Goal: Information Seeking & Learning: Learn about a topic

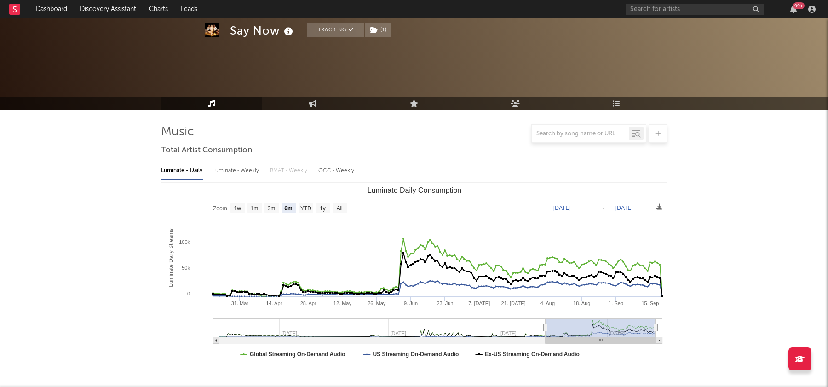
select select "6m"
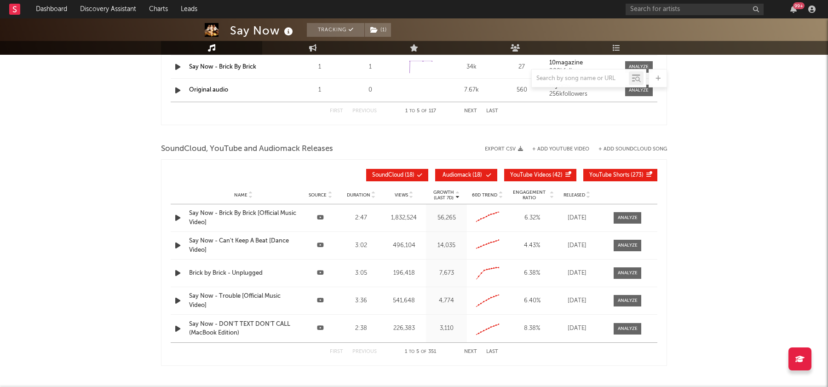
scroll to position [1018, 0]
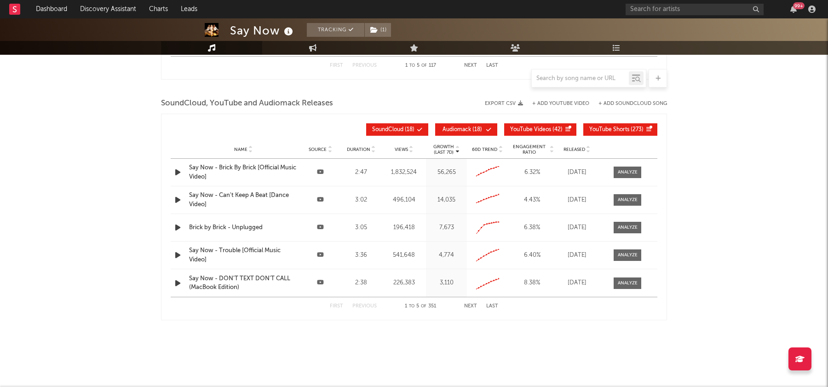
drag, startPoint x: 332, startPoint y: 97, endPoint x: 481, endPoint y: 11, distance: 172.0
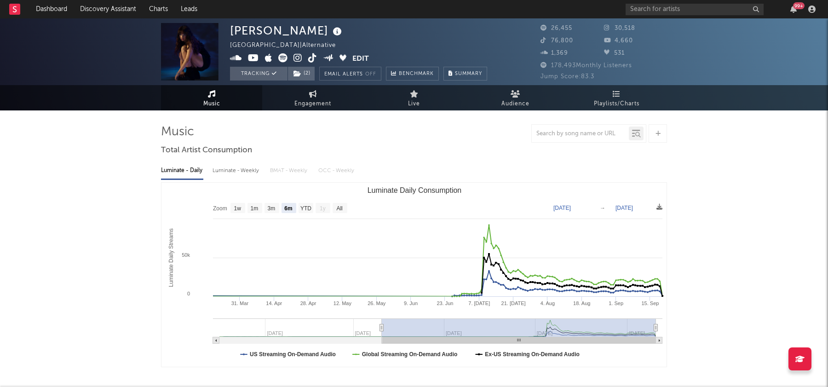
select select "6m"
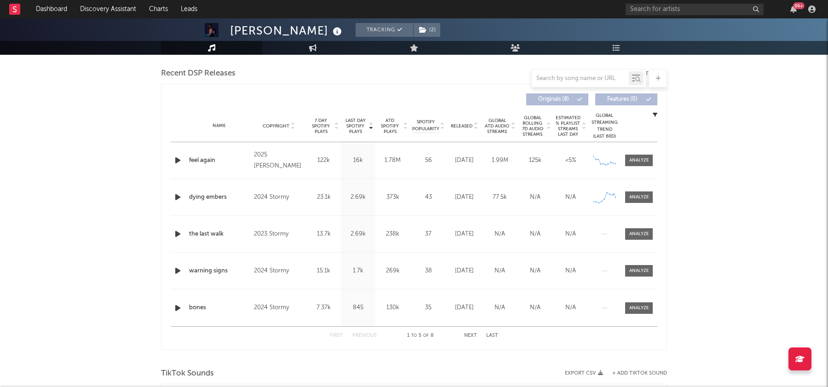
scroll to position [318, 0]
click at [643, 162] on div at bounding box center [639, 159] width 20 height 7
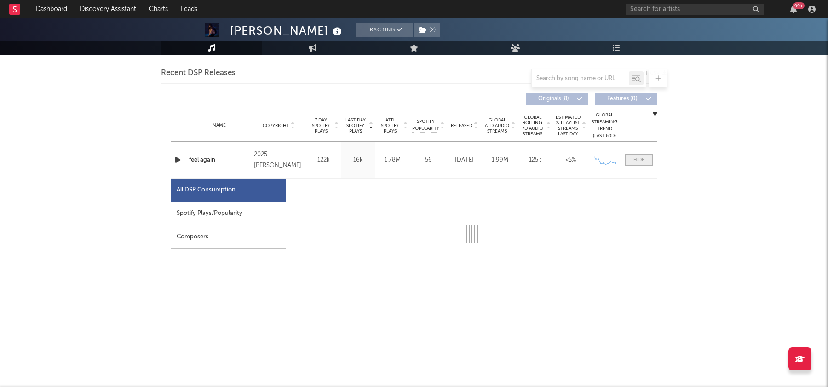
select select "1w"
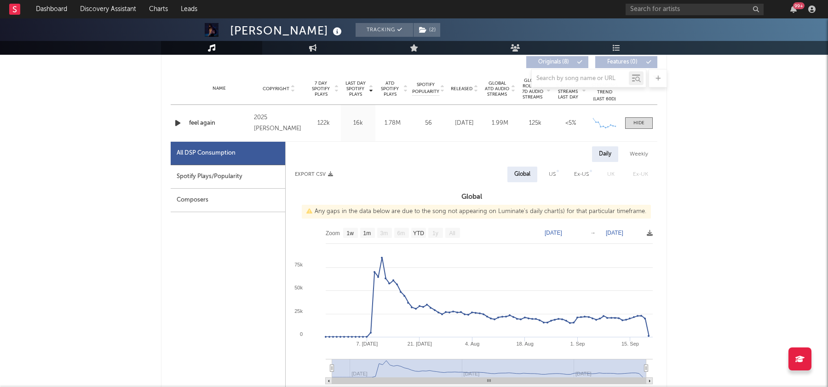
scroll to position [340, 0]
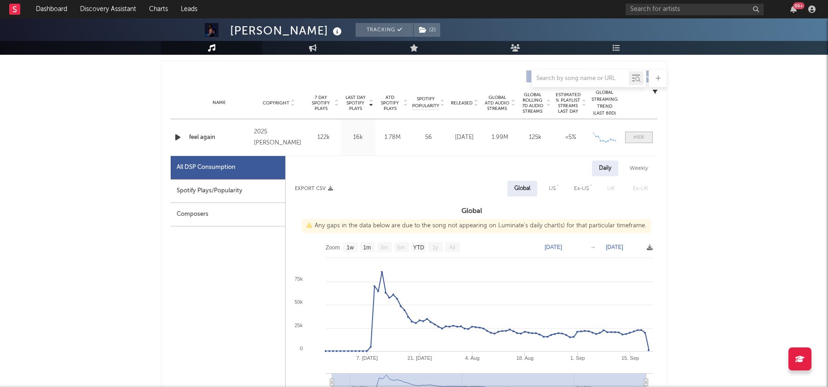
click at [637, 136] on div at bounding box center [638, 137] width 11 height 7
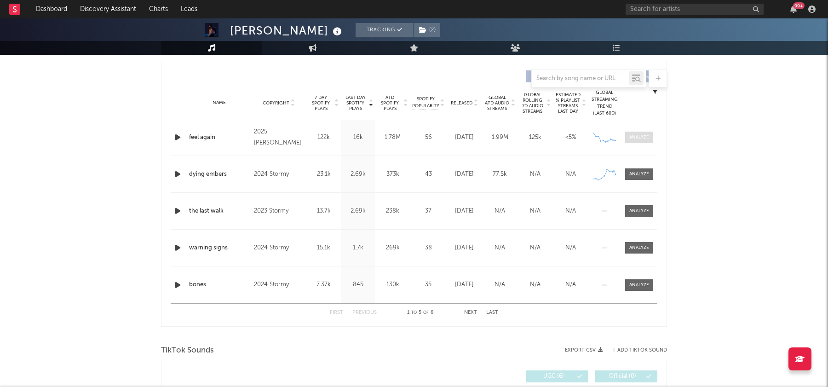
click at [637, 136] on div at bounding box center [639, 137] width 20 height 7
select select "1w"
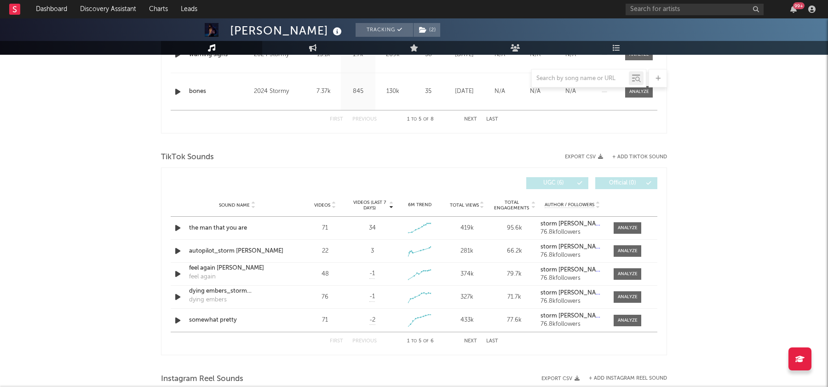
scroll to position [976, 0]
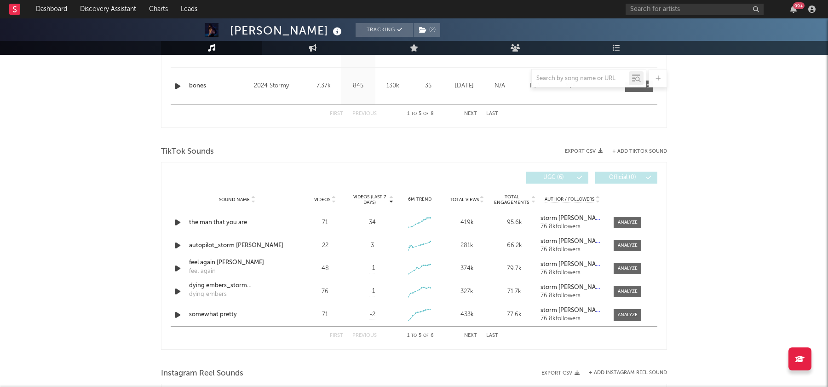
click at [467, 334] on button "Next" at bounding box center [470, 335] width 13 height 5
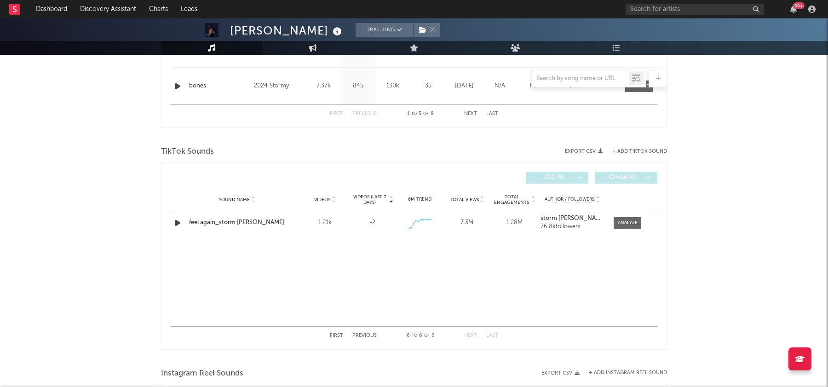
click at [365, 329] on div "First Previous 6 to 6 of 6 Next Last" at bounding box center [414, 335] width 168 height 18
click at [632, 219] on div at bounding box center [627, 222] width 20 height 7
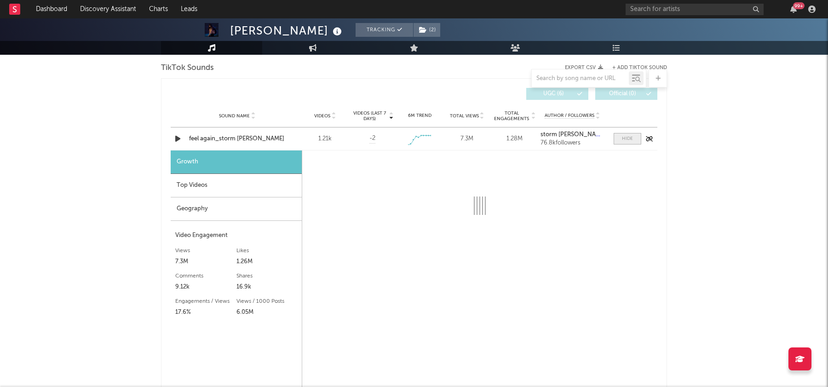
select select "1w"
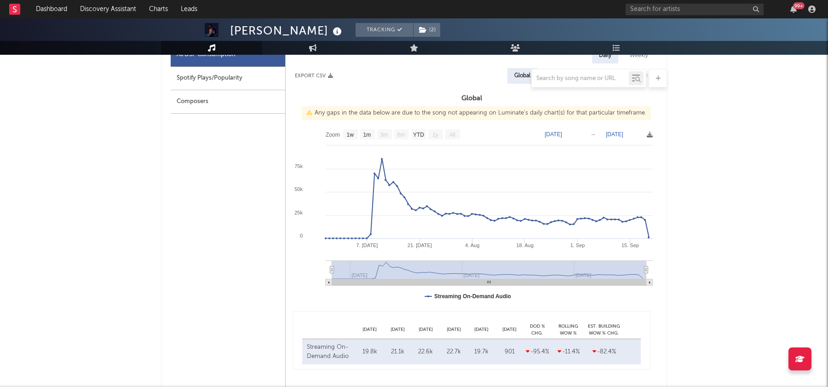
scroll to position [0, 0]
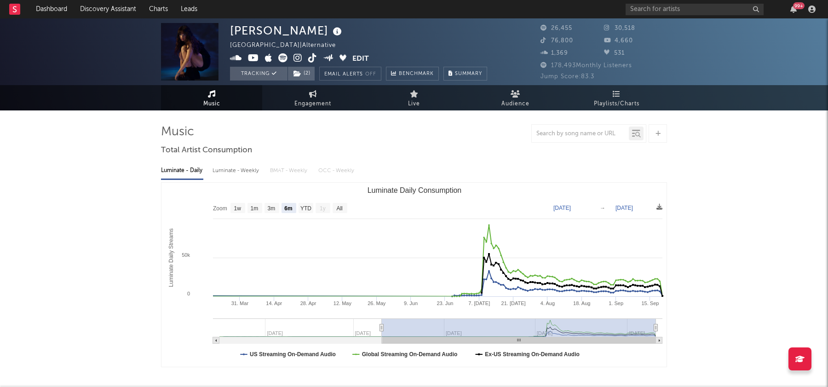
click at [296, 55] on icon at bounding box center [297, 57] width 9 height 9
click at [318, 97] on link "Engagement" at bounding box center [312, 97] width 101 height 25
select select "1w"
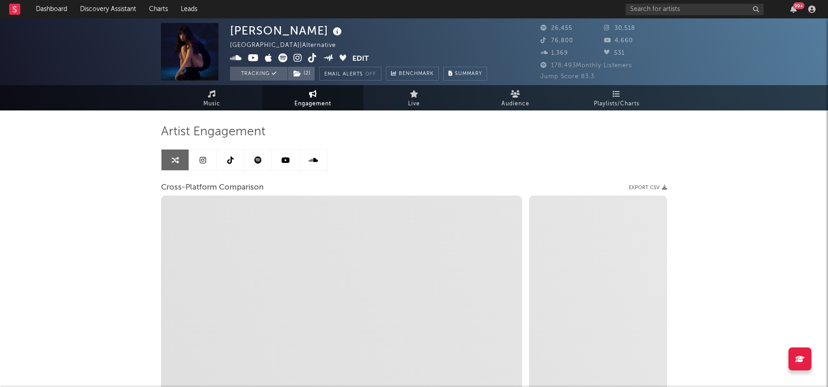
select select "1m"
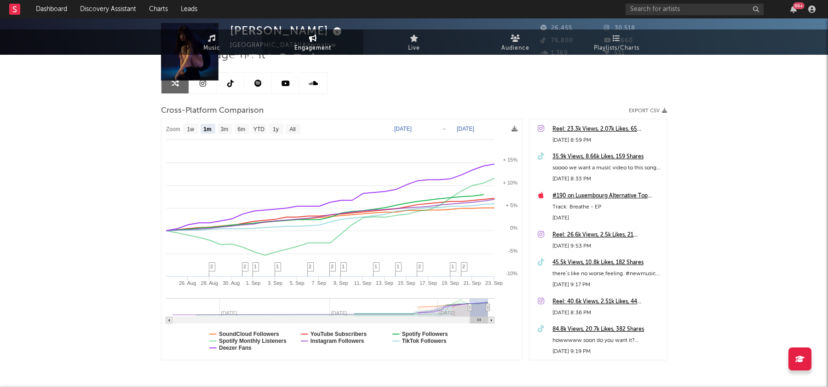
scroll to position [94, 0]
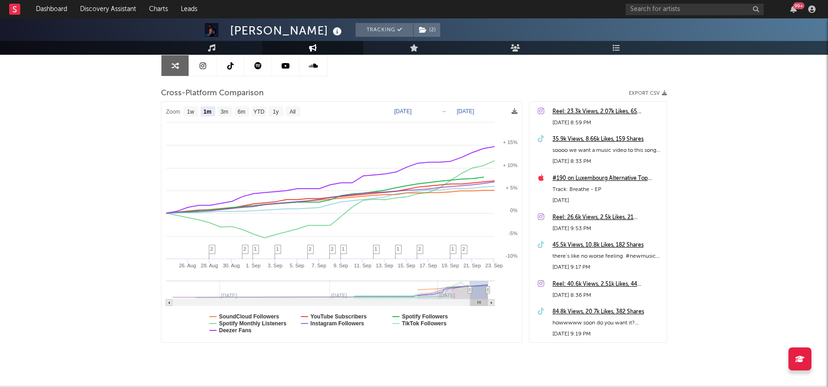
type input "[DATE]"
drag, startPoint x: 468, startPoint y: 289, endPoint x: 431, endPoint y: 289, distance: 37.2
click at [468, 289] on icon at bounding box center [470, 289] width 4 height 7
select select "3m"
type input "[DATE]"
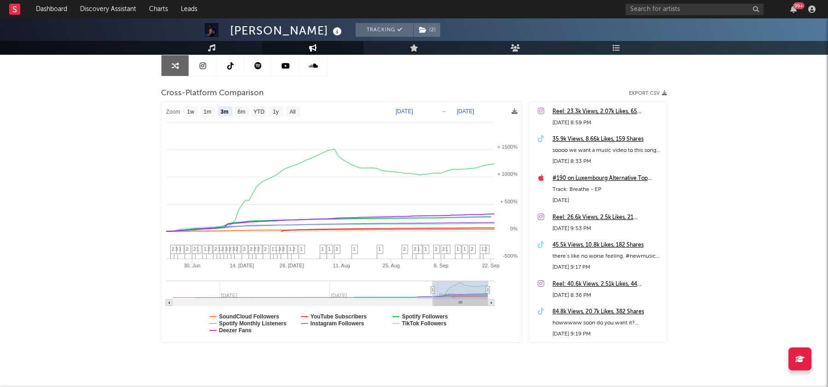
select select "1w"
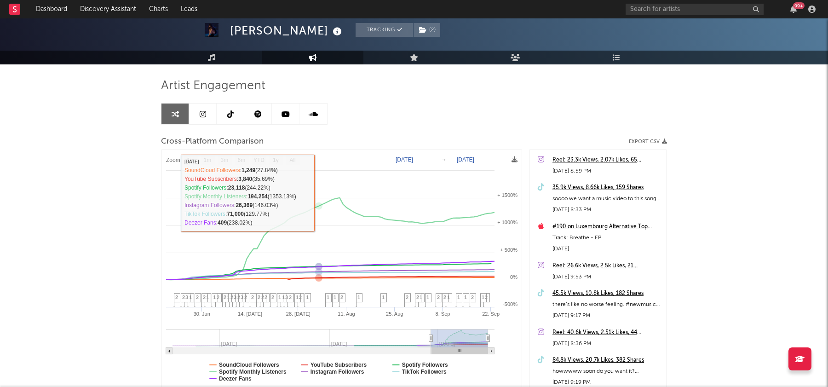
scroll to position [36, 0]
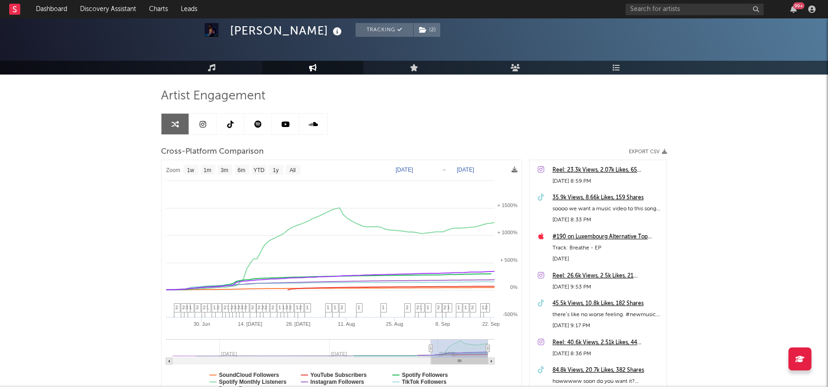
click at [239, 118] on link at bounding box center [231, 124] width 28 height 21
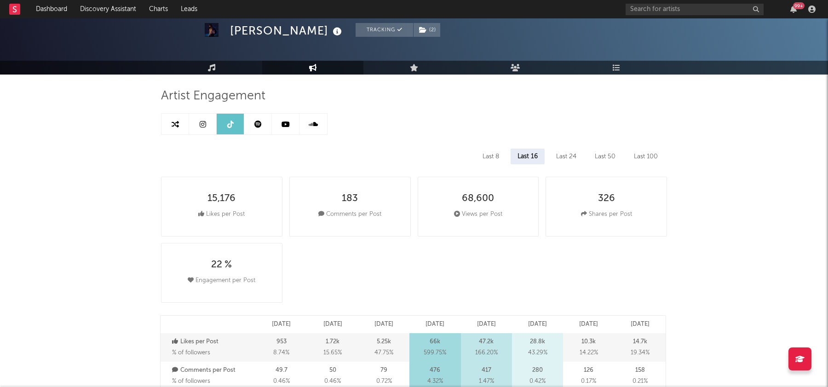
select select "6m"
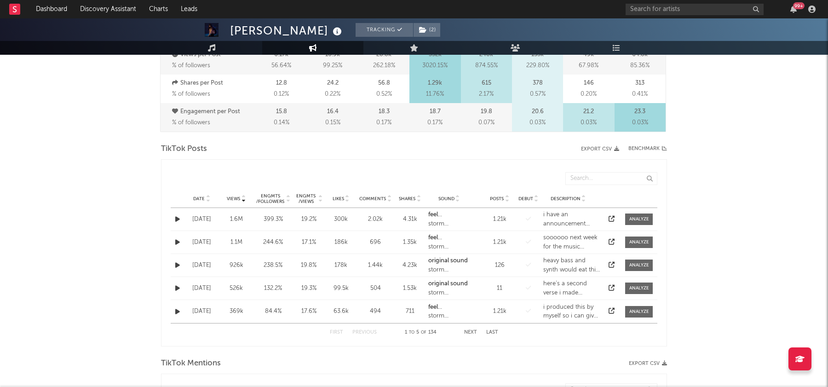
scroll to position [403, 0]
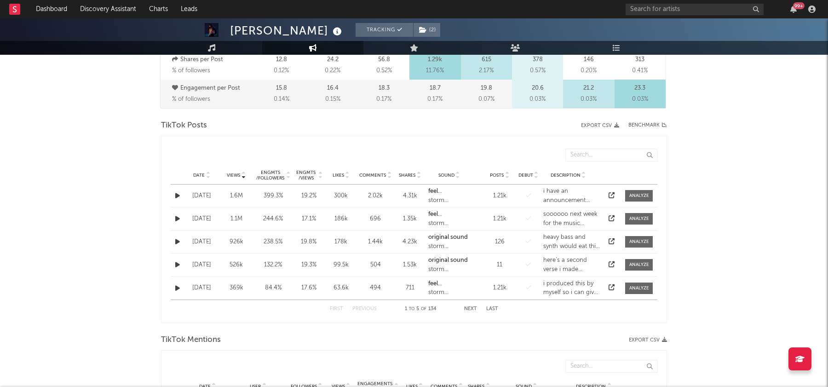
click at [206, 171] on icon at bounding box center [208, 173] width 5 height 4
click at [466, 308] on button "Next" at bounding box center [470, 308] width 13 height 5
click at [362, 306] on button "Previous" at bounding box center [364, 308] width 24 height 5
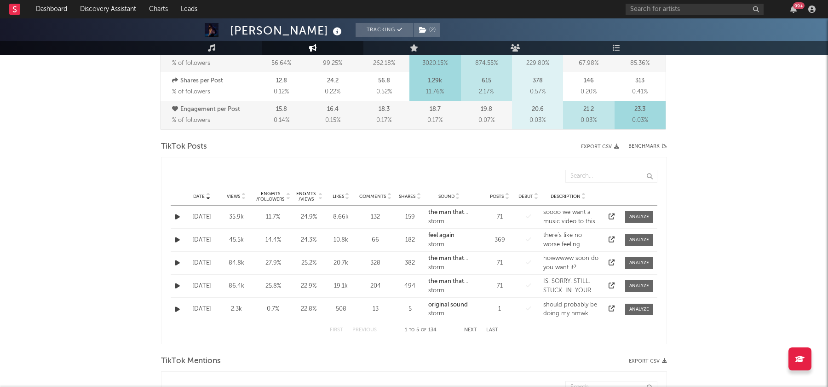
scroll to position [385, 0]
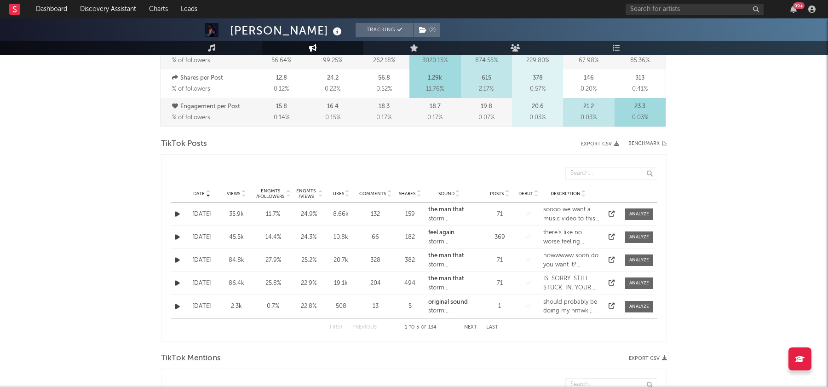
click at [467, 325] on button "Next" at bounding box center [470, 327] width 13 height 5
click at [609, 211] on icon at bounding box center [611, 214] width 6 height 6
